Goal: Complete application form

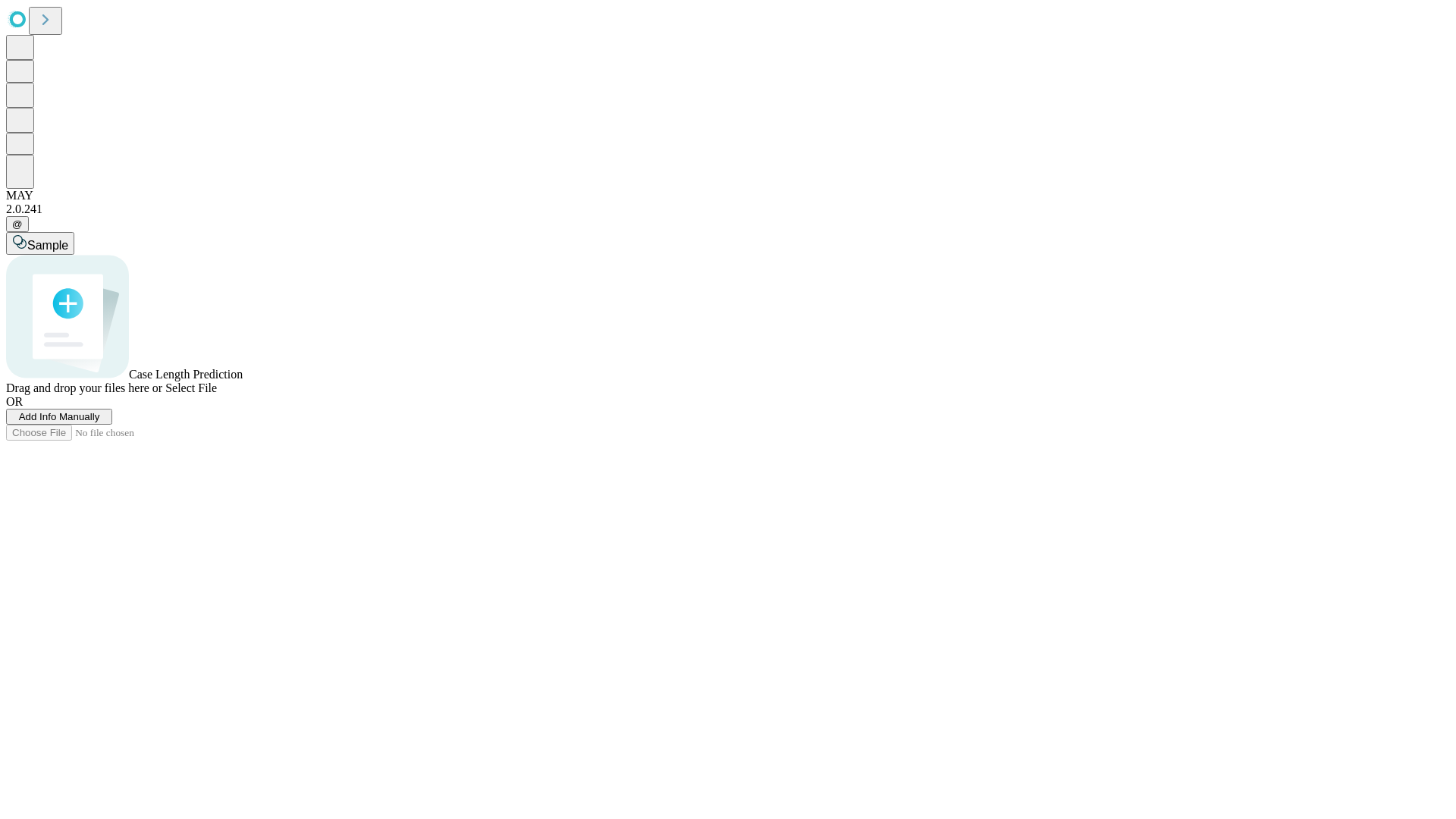
click at [100, 422] on span "Add Info Manually" at bounding box center [60, 416] width 81 height 11
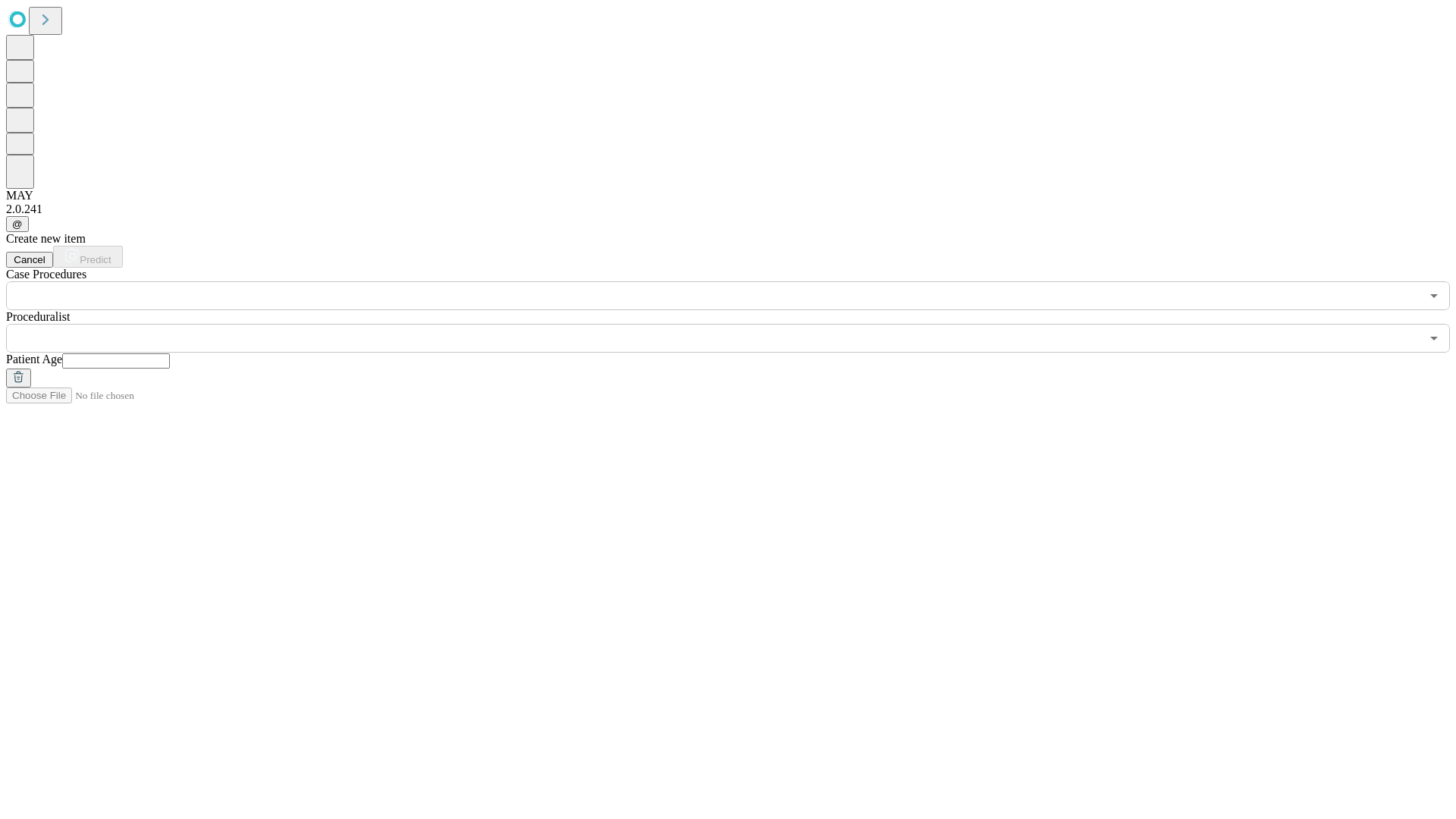
click at [170, 354] on input "text" at bounding box center [115, 361] width 108 height 15
type input "**"
click at [739, 324] on input "text" at bounding box center [713, 338] width 1414 height 29
